Goal: Navigation & Orientation: Find specific page/section

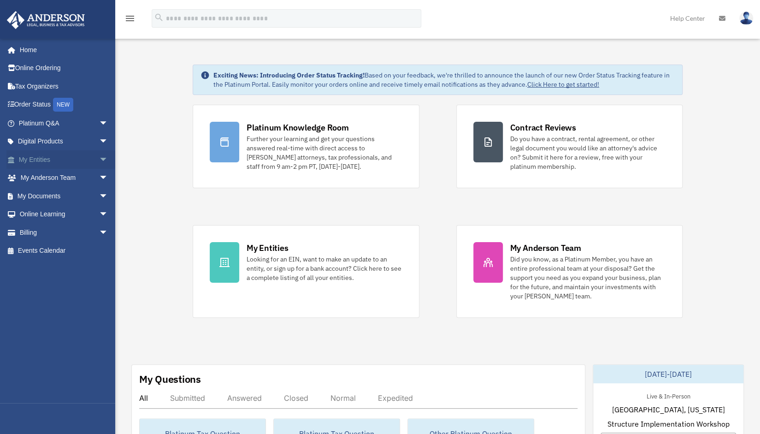
click at [99, 164] on span "arrow_drop_down" at bounding box center [108, 159] width 18 height 19
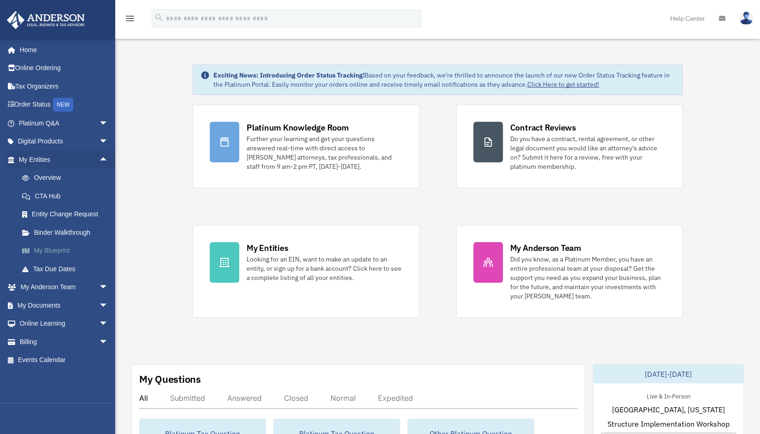
click at [50, 254] on link "My Blueprint" at bounding box center [67, 251] width 109 height 18
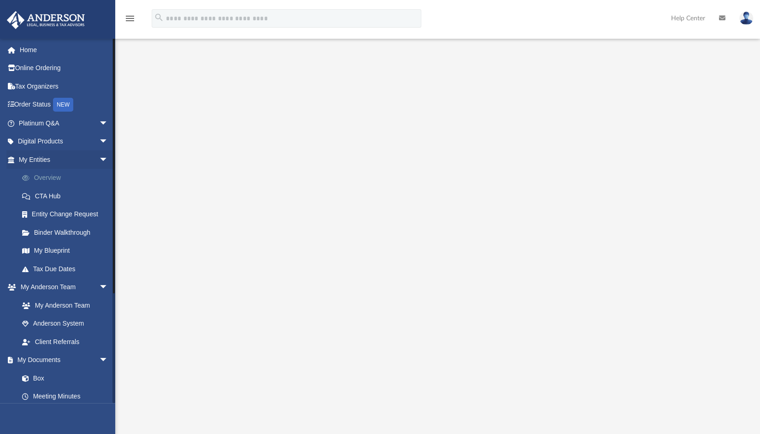
click at [59, 176] on link "Overview" at bounding box center [67, 178] width 109 height 18
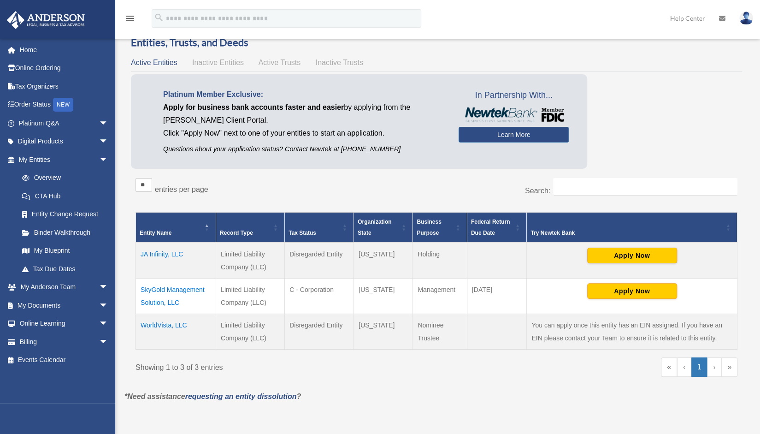
scroll to position [26, 0]
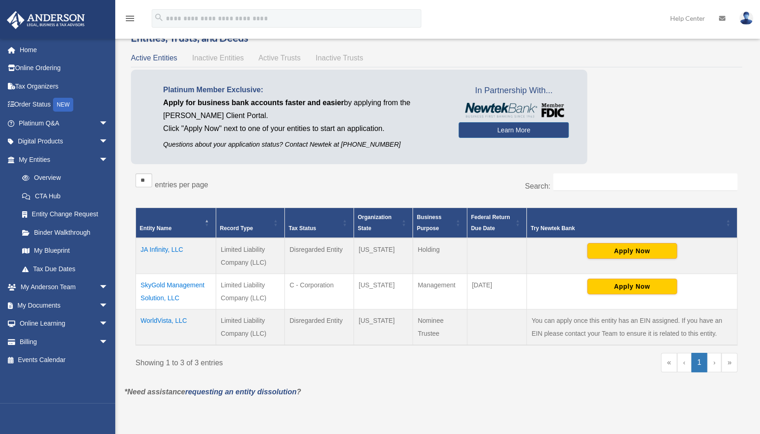
click at [147, 251] on td "JA Infinity, LLC" at bounding box center [176, 256] width 80 height 36
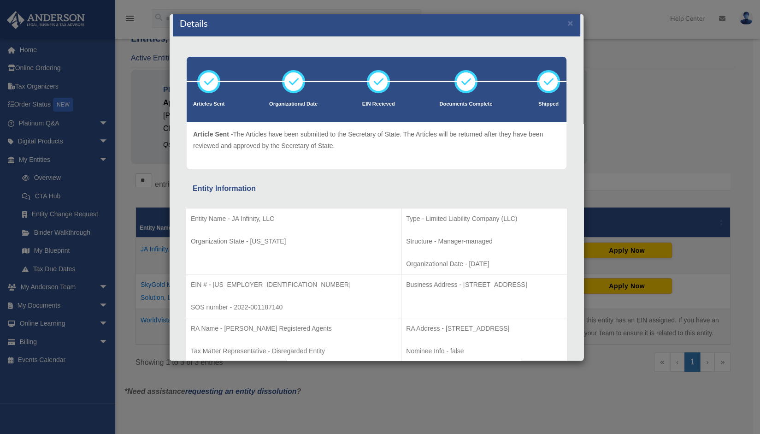
scroll to position [0, 0]
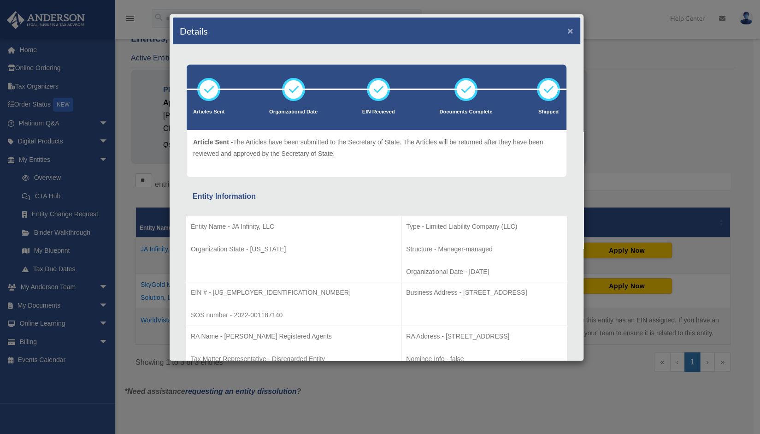
click at [567, 28] on button "×" at bounding box center [570, 31] width 6 height 10
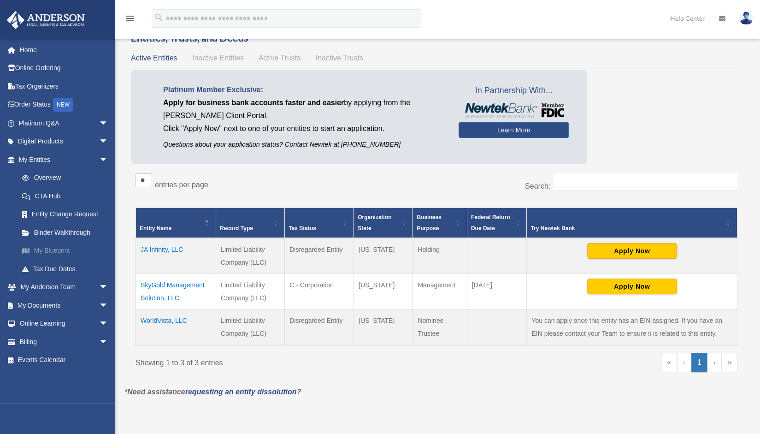
click at [46, 251] on link "My Blueprint" at bounding box center [67, 251] width 109 height 18
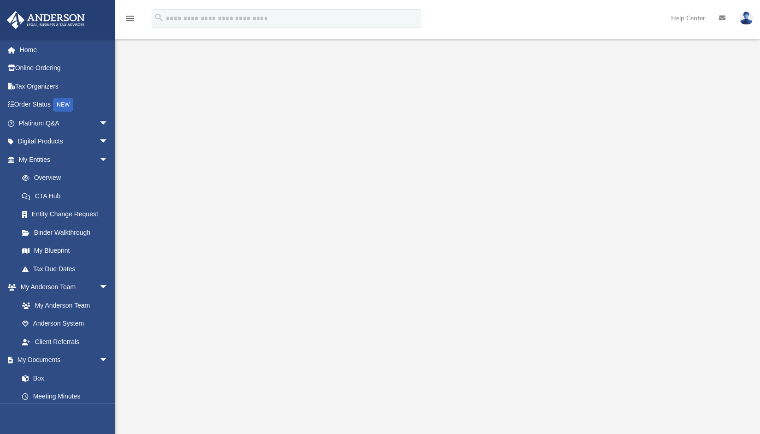
click at [126, 19] on icon "menu" at bounding box center [129, 18] width 11 height 11
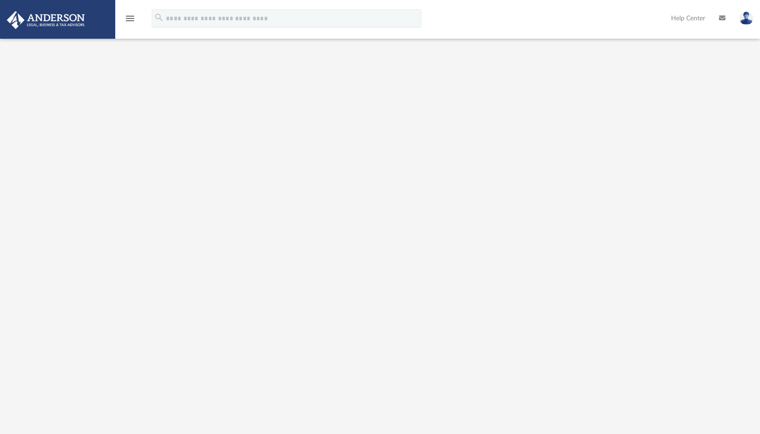
click at [126, 19] on icon "menu" at bounding box center [129, 18] width 11 height 11
